Goal: Task Accomplishment & Management: Manage account settings

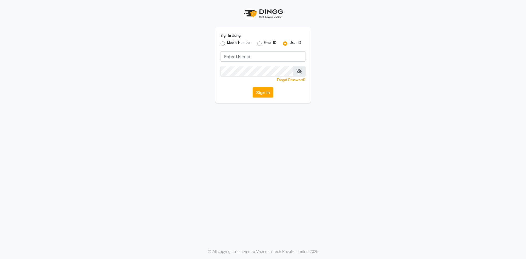
click at [227, 43] on label "Mobile Number" at bounding box center [239, 43] width 24 height 7
click at [227, 43] on input "Mobile Number" at bounding box center [229, 42] width 4 height 4
radio input "true"
radio input "false"
click at [262, 53] on input "Username" at bounding box center [272, 56] width 67 height 10
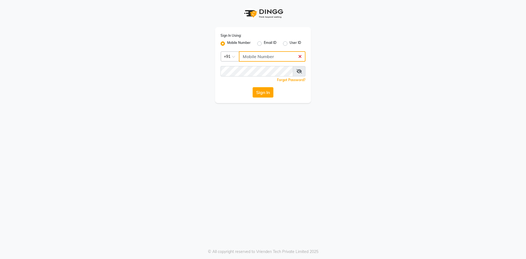
click at [262, 56] on input "Username" at bounding box center [272, 56] width 67 height 10
click at [286, 55] on input "84000134" at bounding box center [272, 56] width 67 height 10
type input "8400013886"
click at [263, 96] on button "Sign In" at bounding box center [262, 92] width 21 height 10
click at [264, 88] on button "Sign In" at bounding box center [262, 92] width 21 height 10
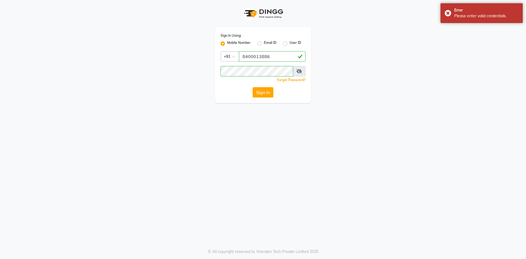
click at [298, 71] on icon at bounding box center [298, 71] width 5 height 4
click at [260, 91] on button "Sign In" at bounding box center [262, 92] width 21 height 10
